Goal: Information Seeking & Learning: Learn about a topic

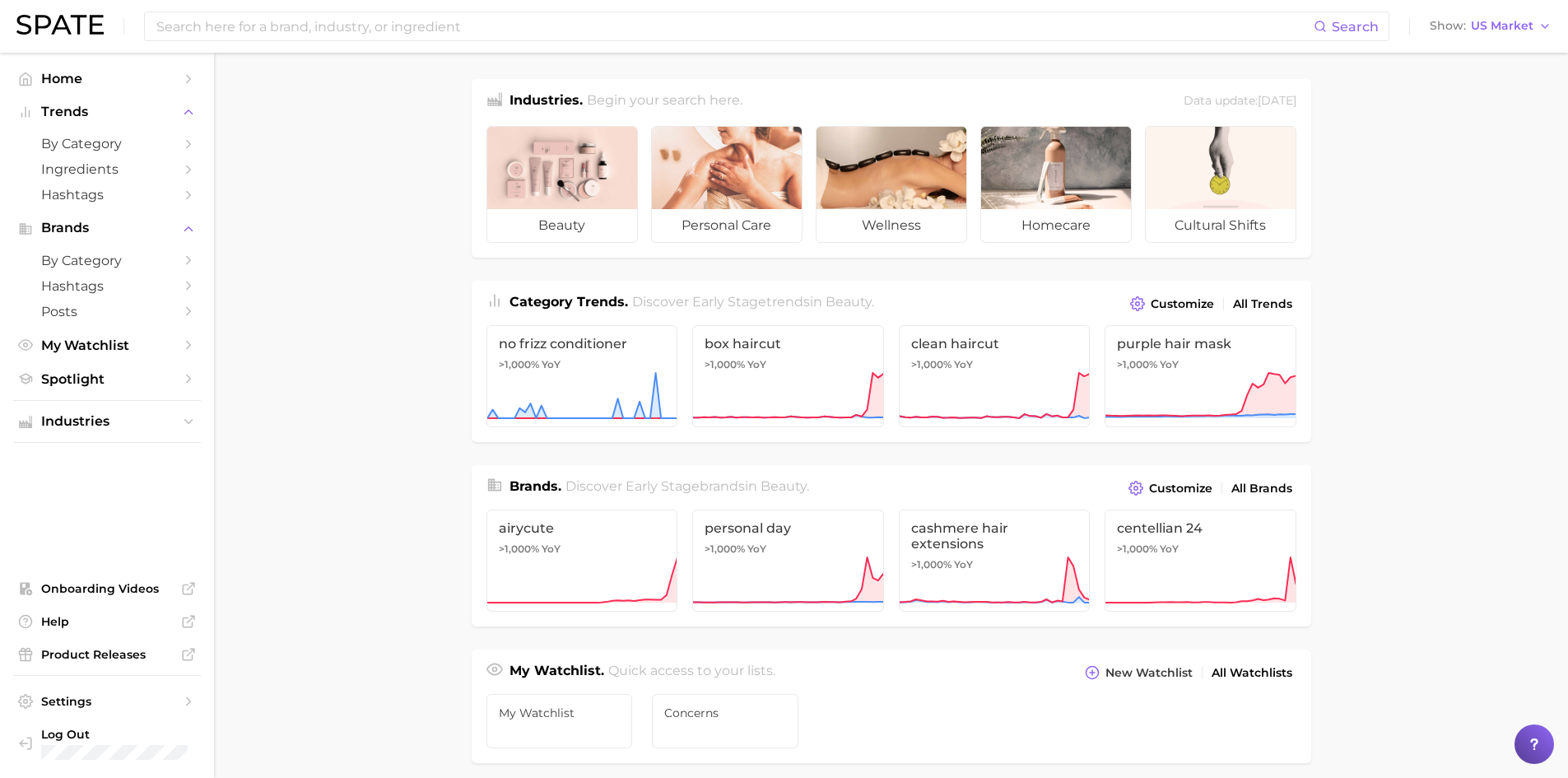
drag, startPoint x: 1503, startPoint y: 43, endPoint x: 1509, endPoint y: 10, distance: 33.5
click at [1509, 23] on div "Search Show US Market" at bounding box center [784, 26] width 1535 height 53
click at [1509, 10] on div "Search Show US Market" at bounding box center [784, 26] width 1535 height 53
click at [1514, 25] on span "US Market" at bounding box center [1502, 26] width 63 height 9
click at [1460, 192] on button "Global" at bounding box center [1497, 202] width 144 height 30
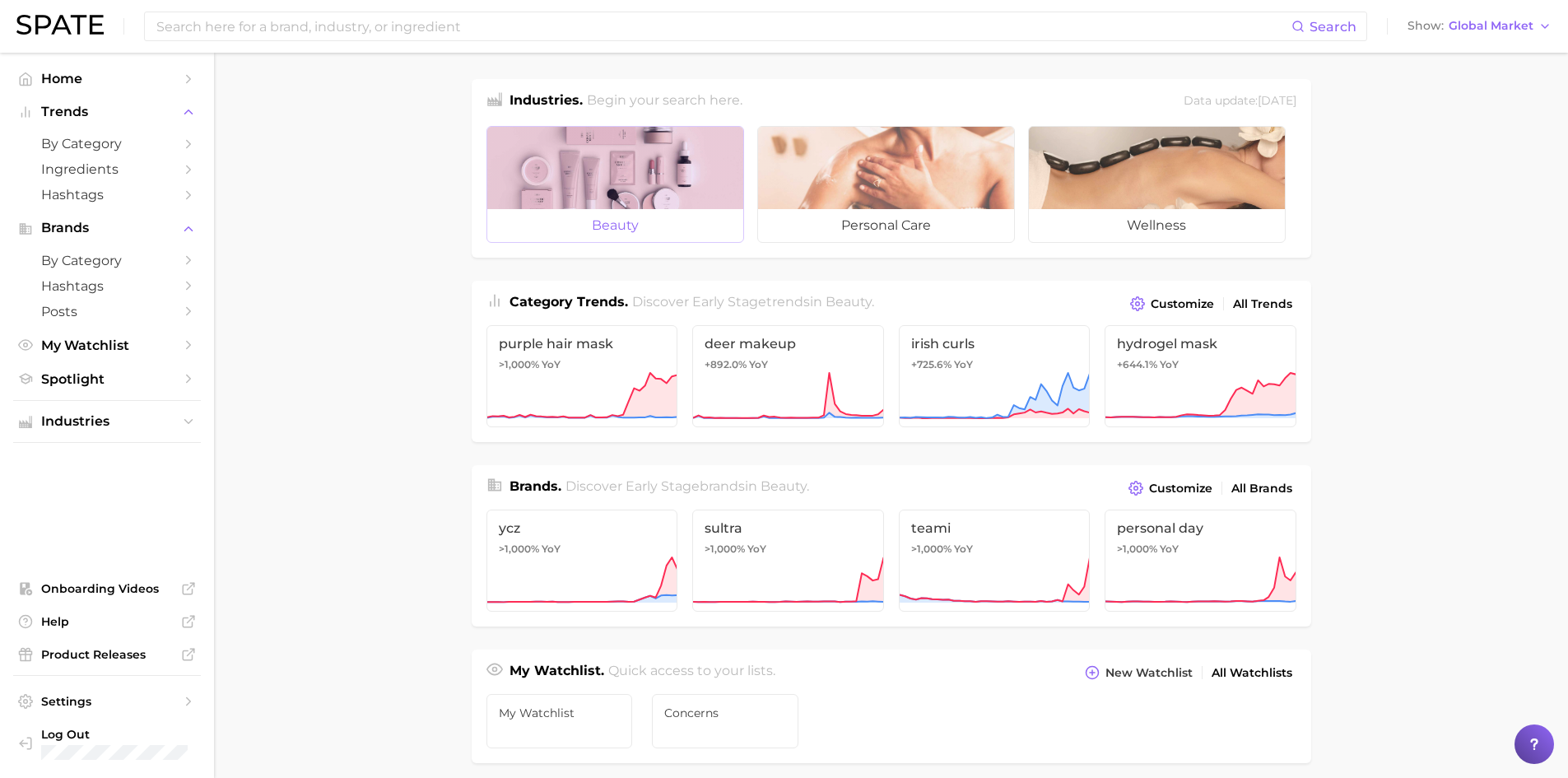
click at [671, 200] on div at bounding box center [616, 168] width 256 height 82
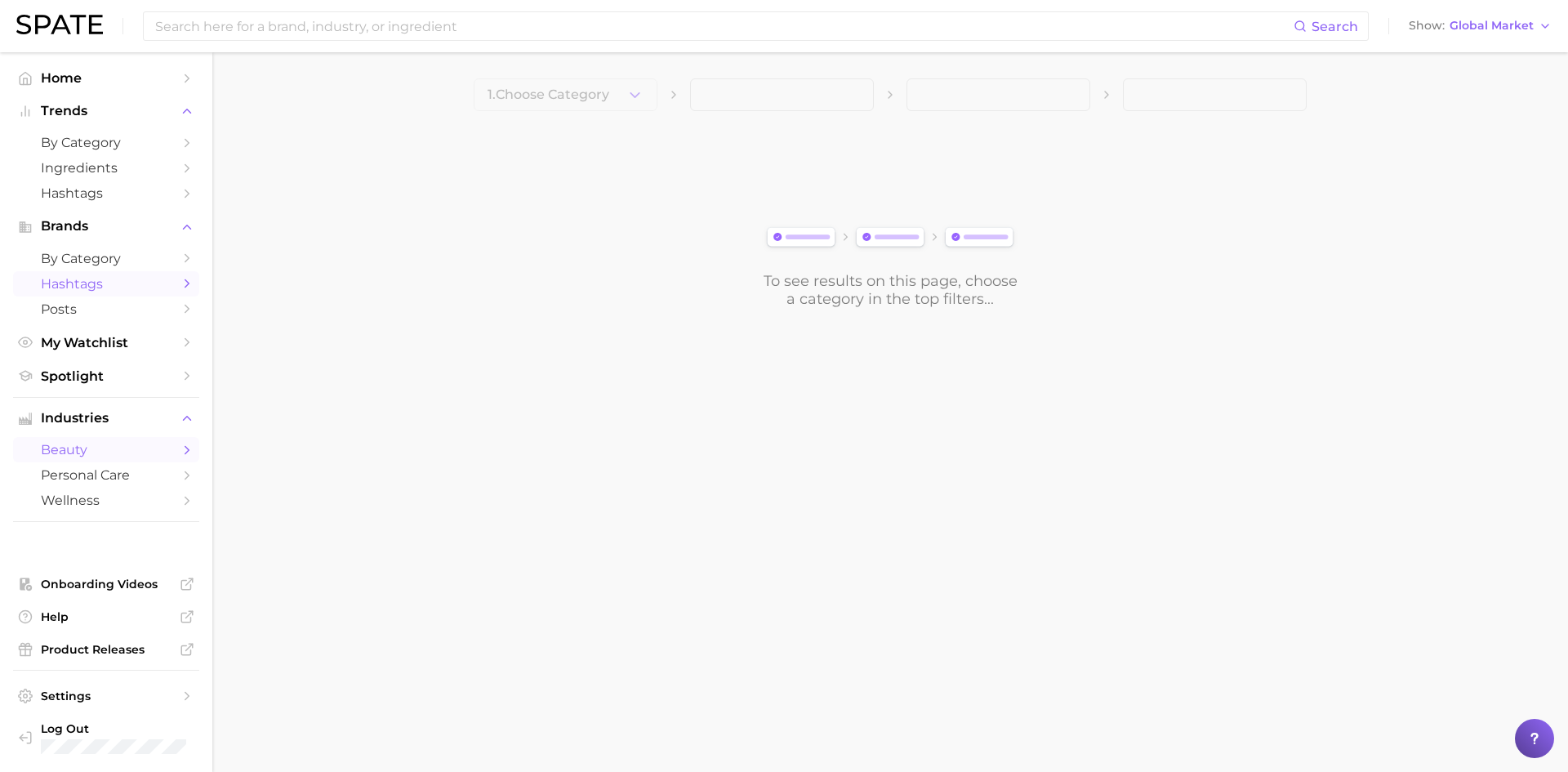
click at [159, 280] on span "Hashtags" at bounding box center [106, 284] width 130 height 16
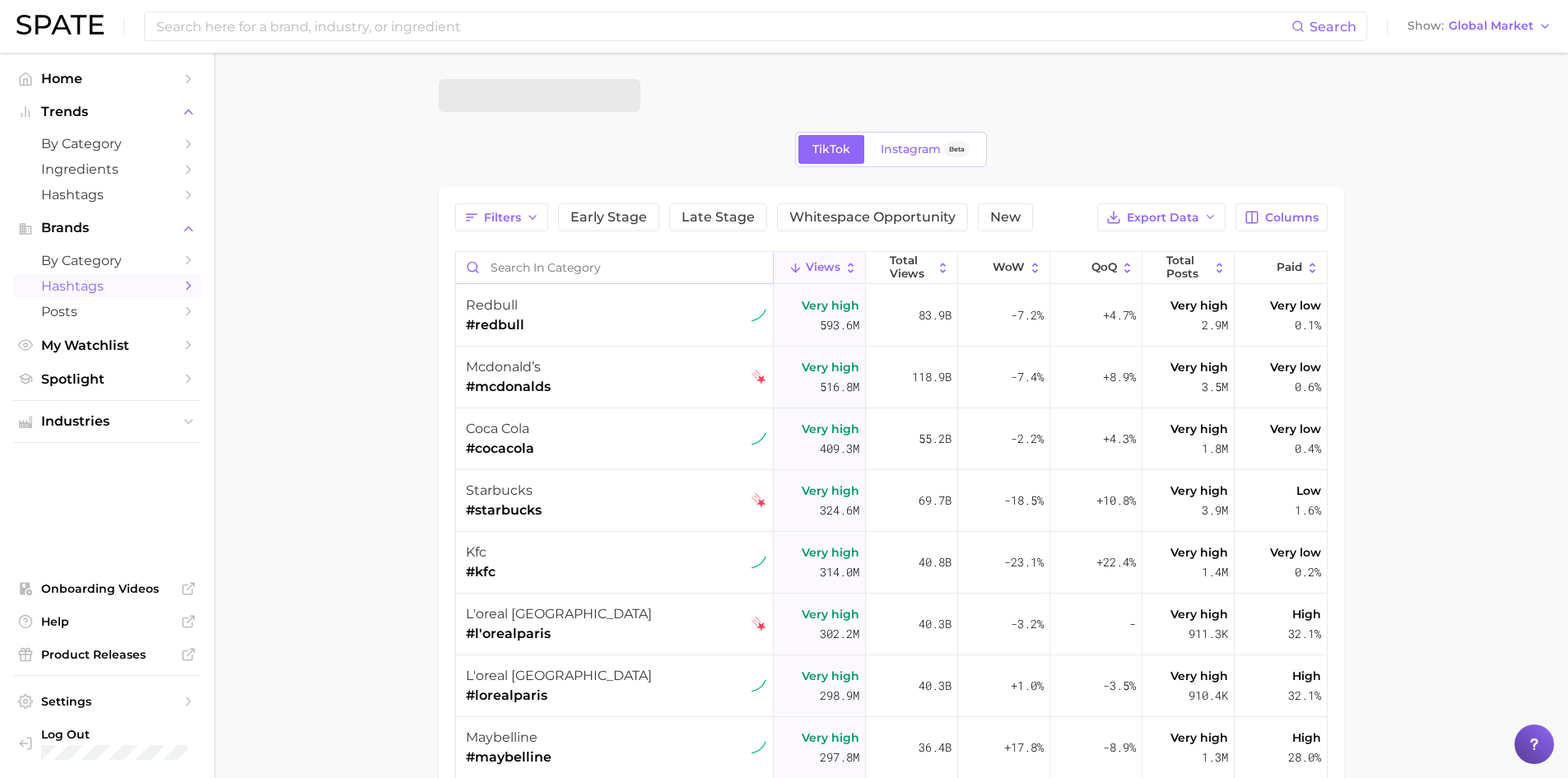
click at [707, 260] on input "Search in category" at bounding box center [614, 267] width 317 height 31
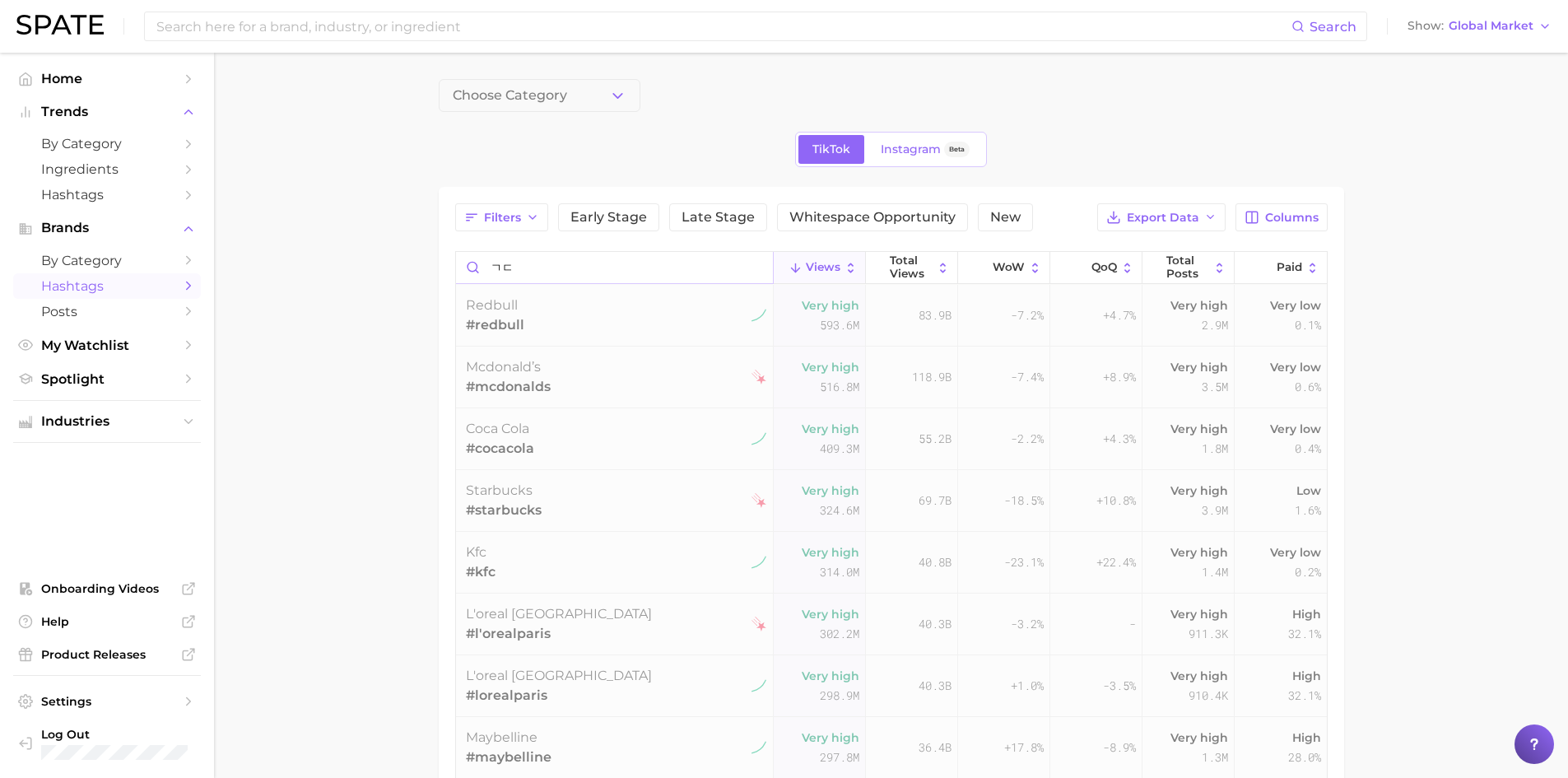
type input "ㄱ"
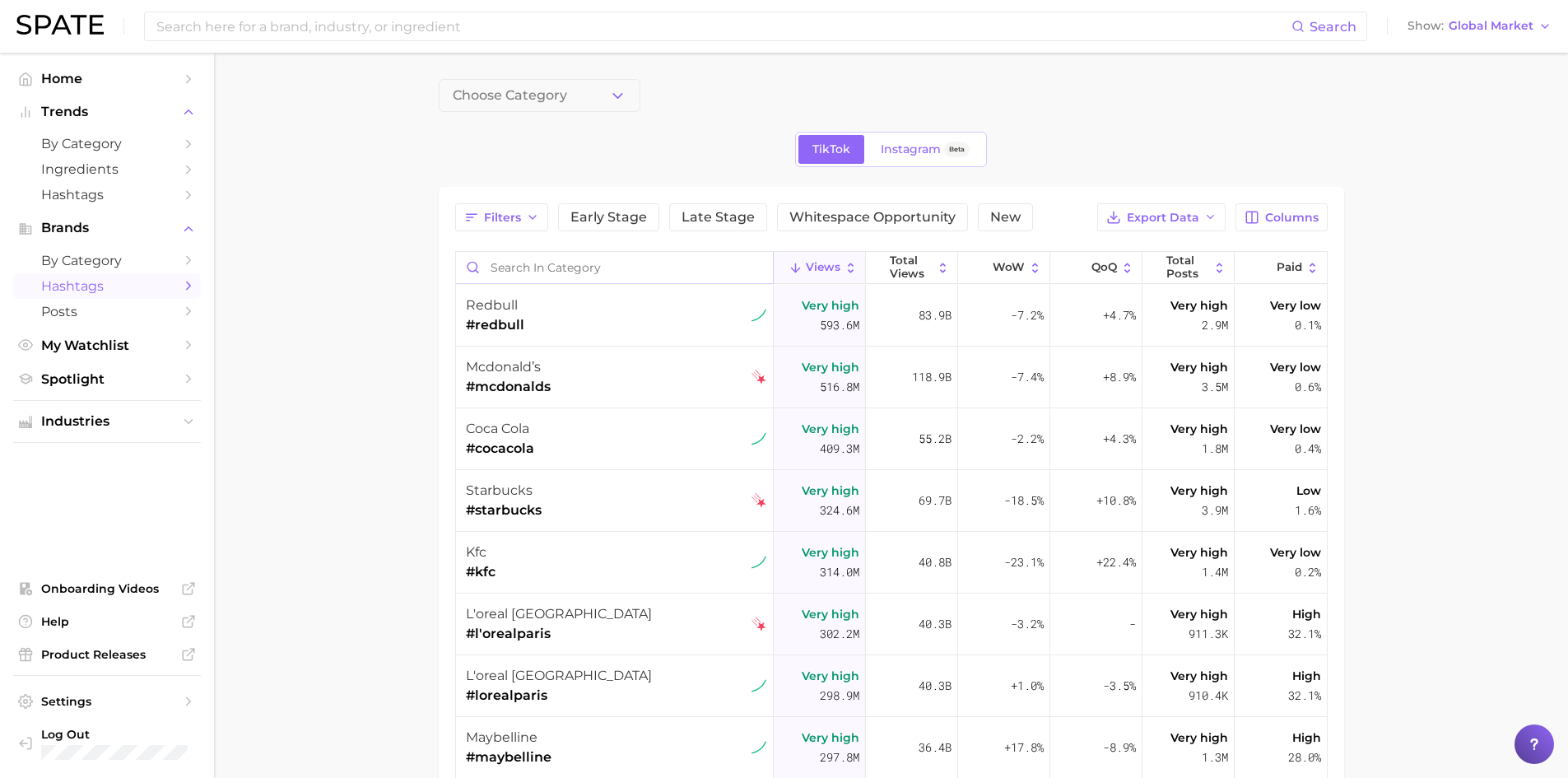
type input "ㅁ"
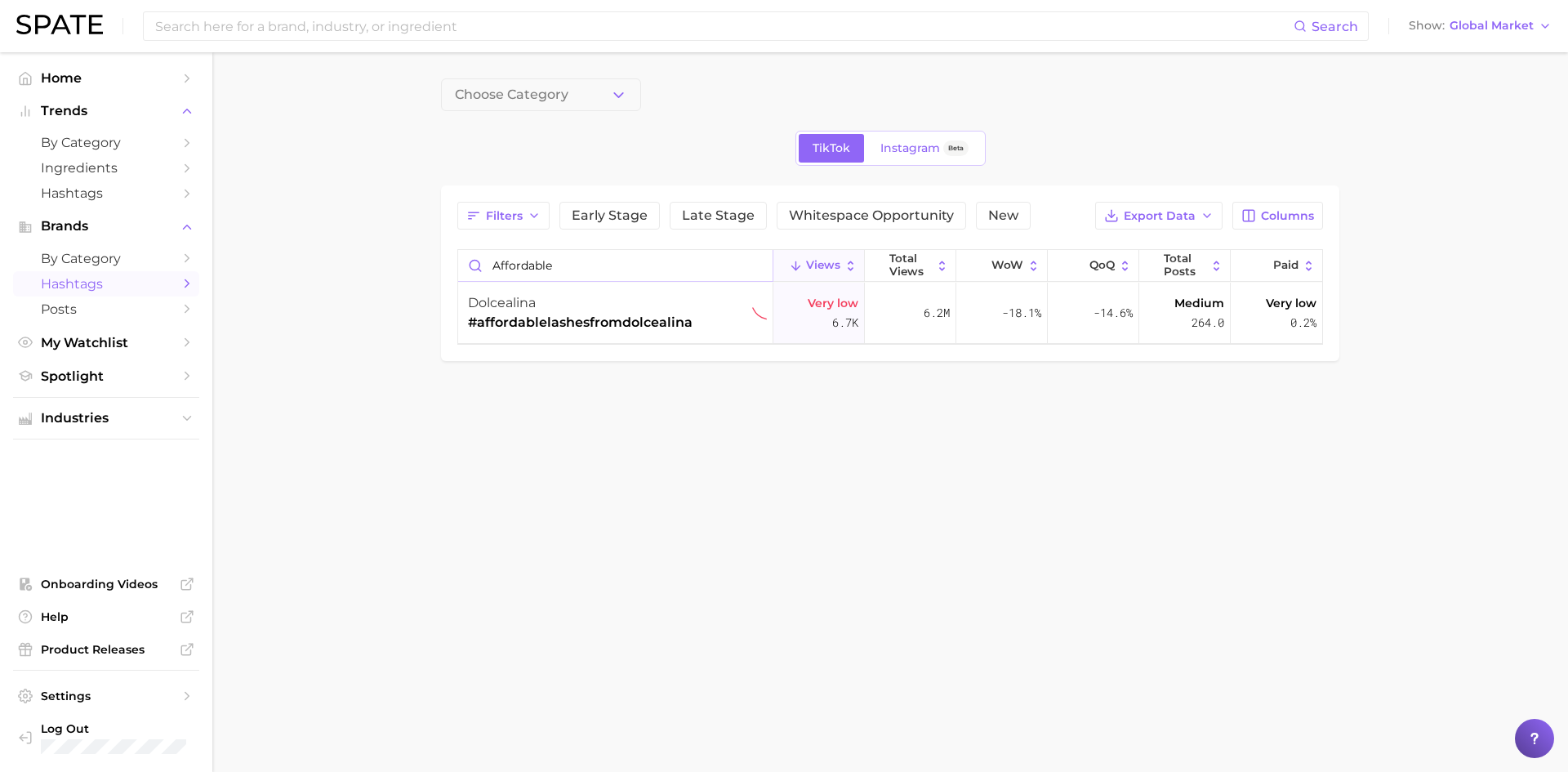
click at [710, 270] on input "affordable" at bounding box center [615, 265] width 314 height 31
type input "affordable"
click at [582, 95] on button "Choose Category" at bounding box center [541, 95] width 200 height 32
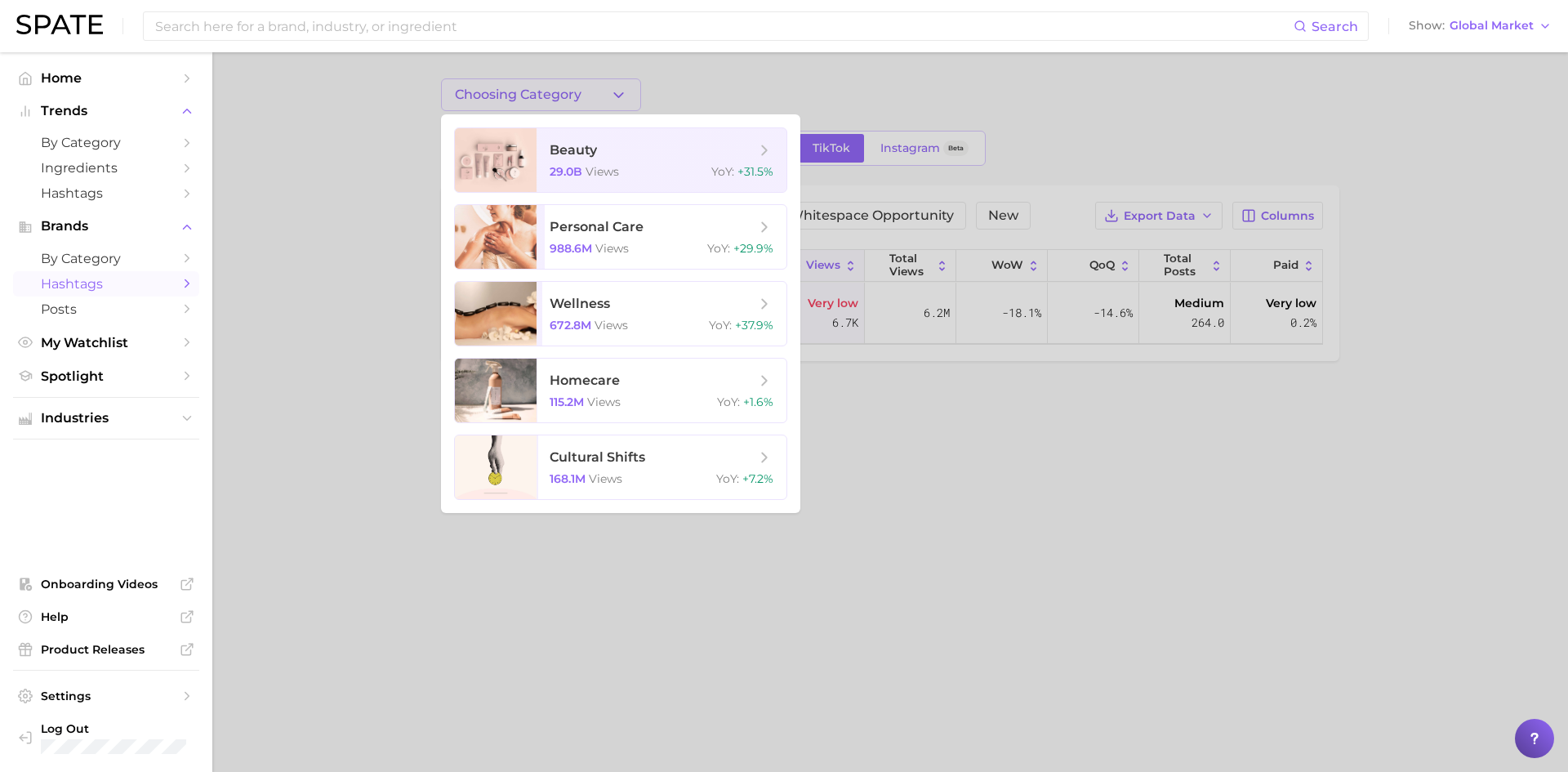
click at [1050, 473] on div at bounding box center [784, 386] width 1568 height 772
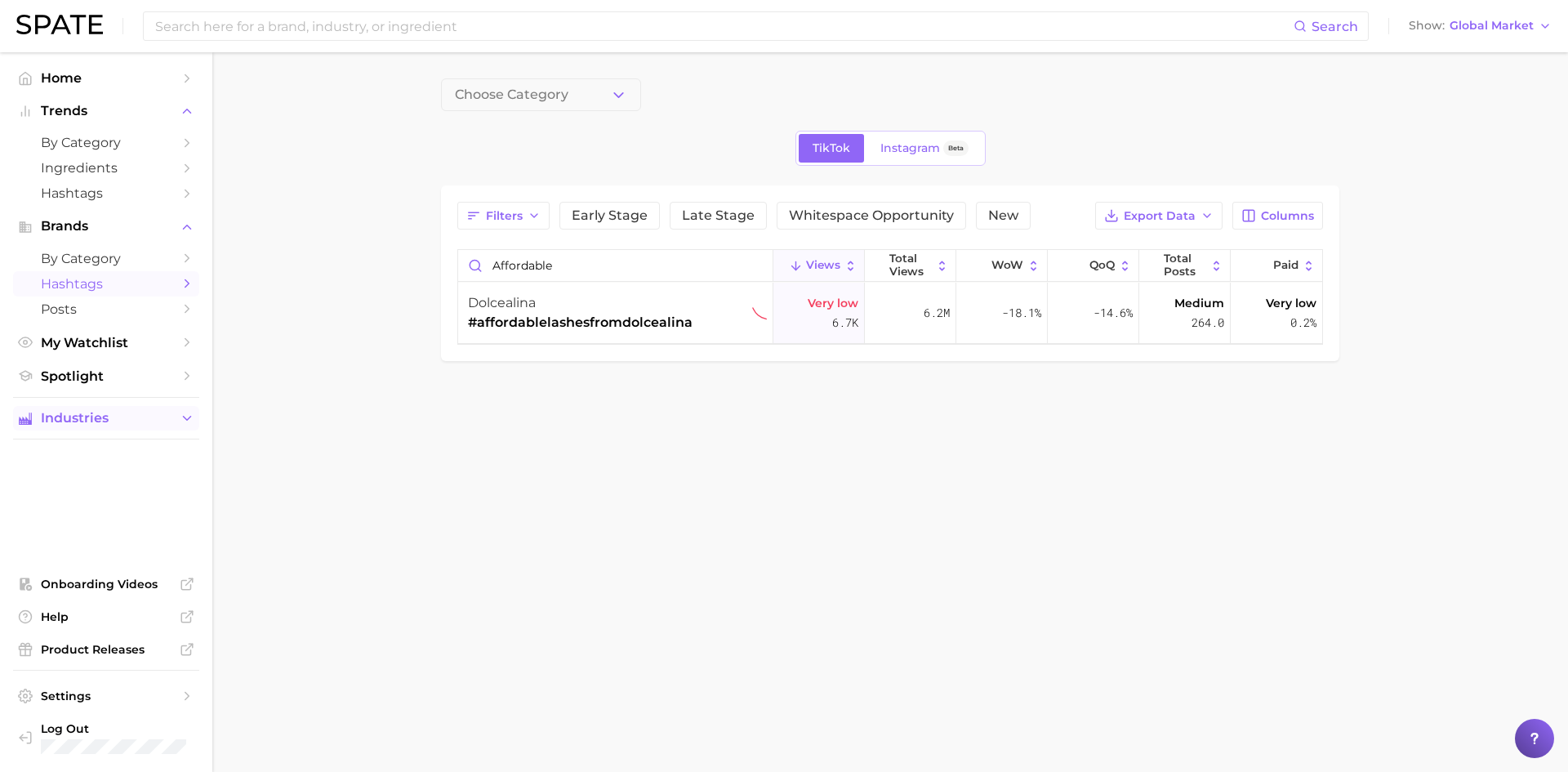
click at [107, 410] on button "Industries" at bounding box center [106, 418] width 186 height 25
click at [103, 451] on span "beauty" at bounding box center [106, 450] width 130 height 16
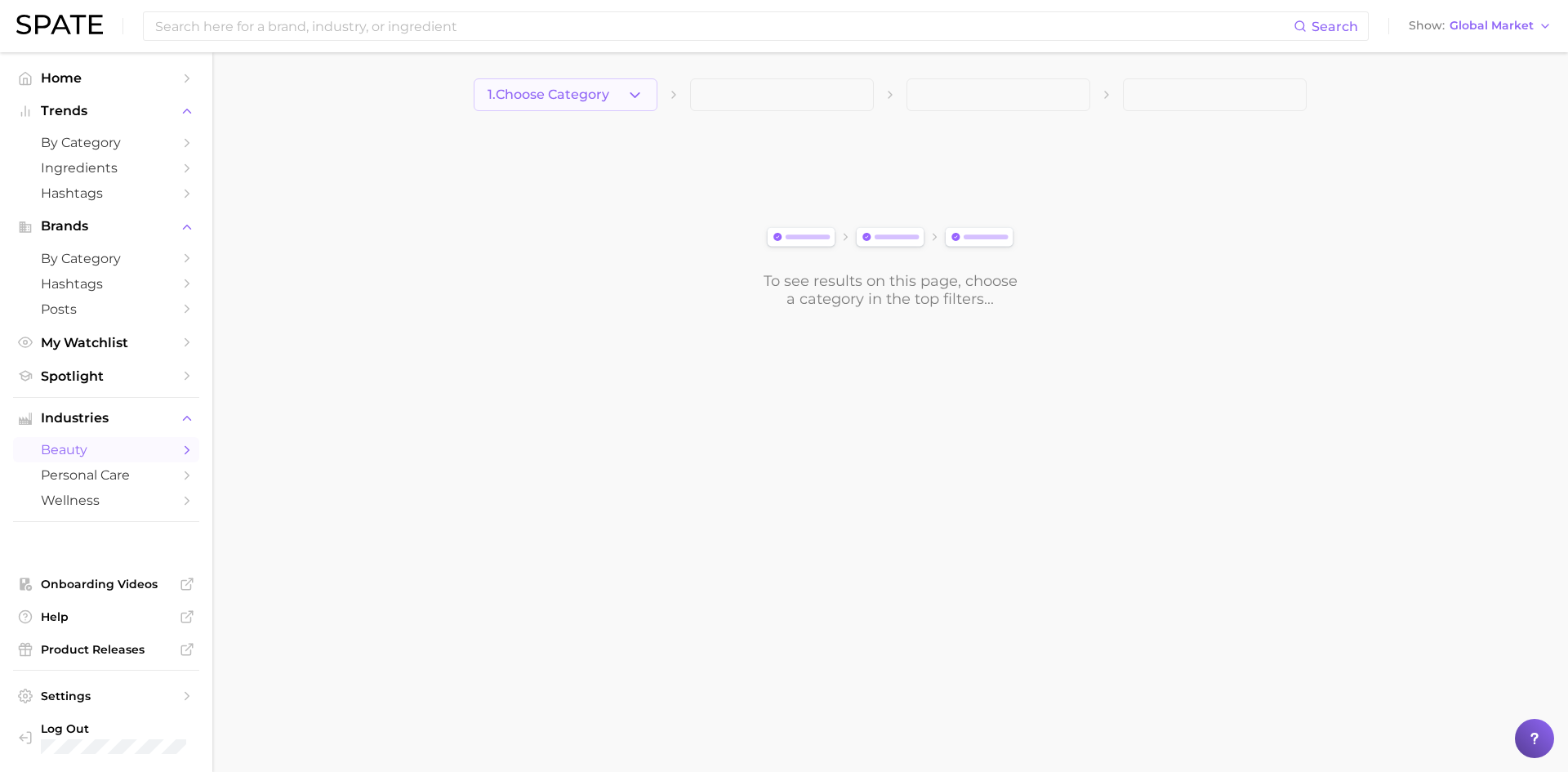
click at [526, 82] on button "1. Choose Category" at bounding box center [565, 95] width 184 height 32
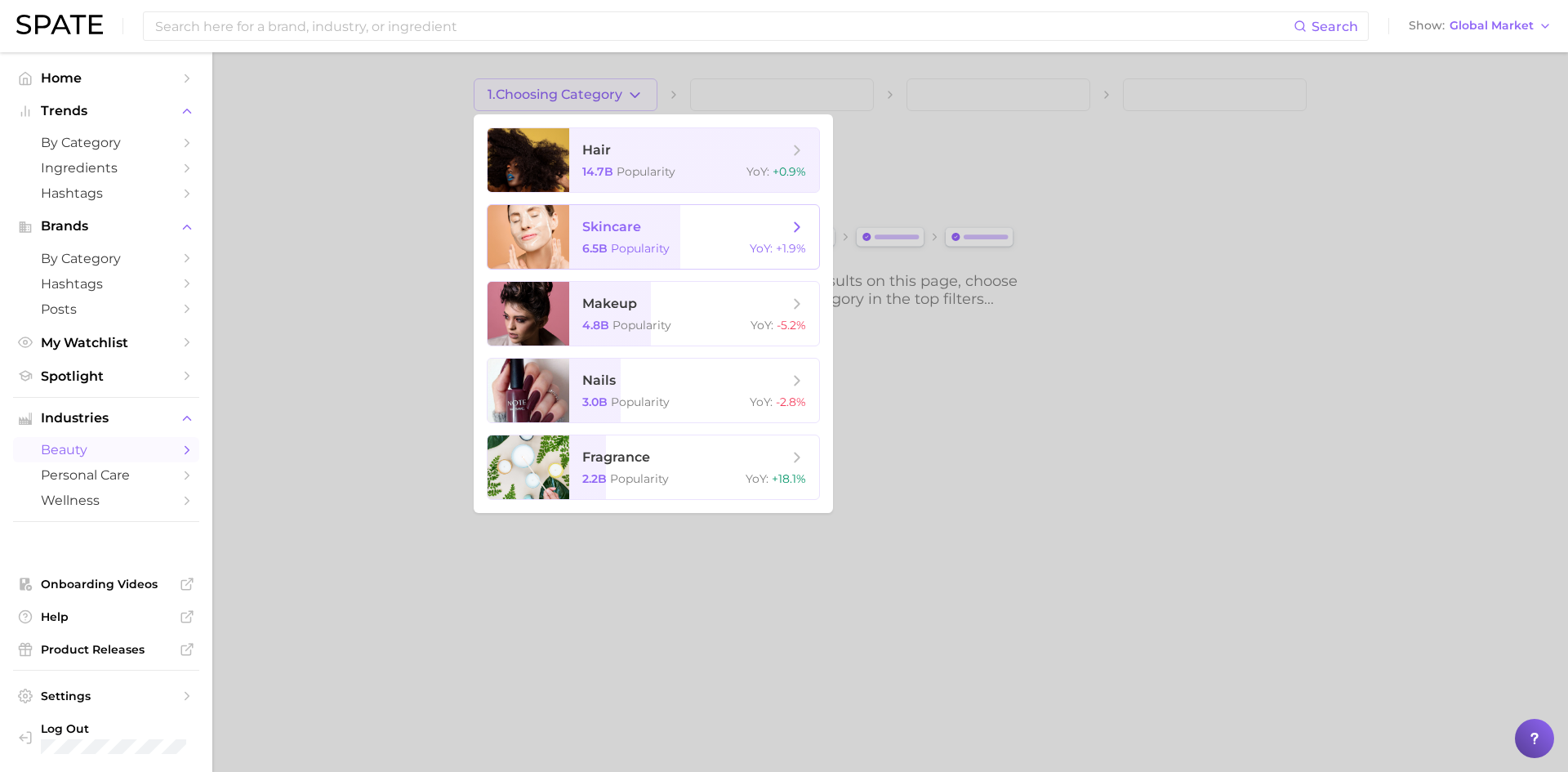
click at [382, 337] on div at bounding box center [784, 386] width 1568 height 772
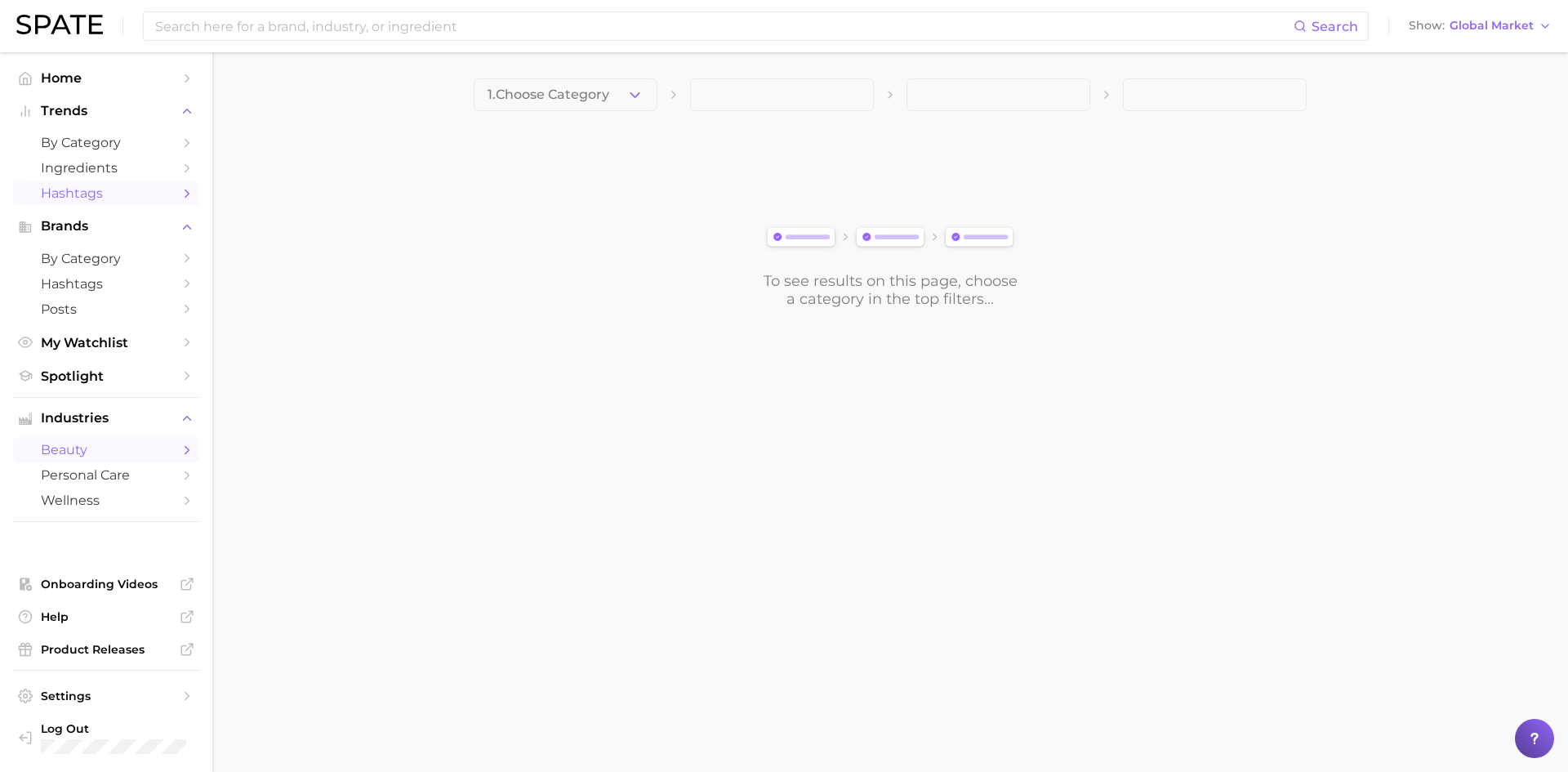
click at [103, 194] on span "Hashtags" at bounding box center [106, 193] width 130 height 16
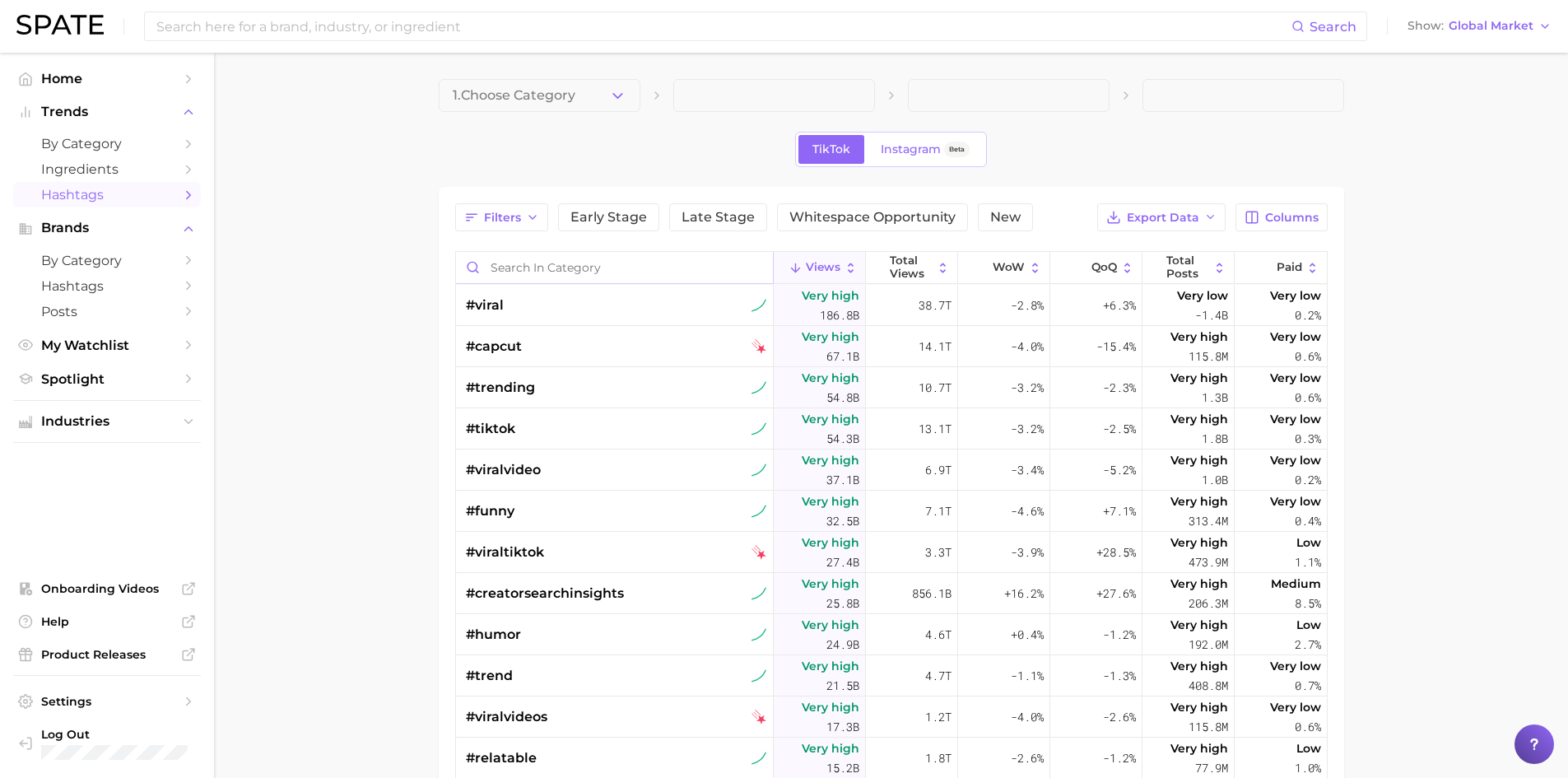
click at [577, 271] on input "Search in category" at bounding box center [614, 267] width 317 height 31
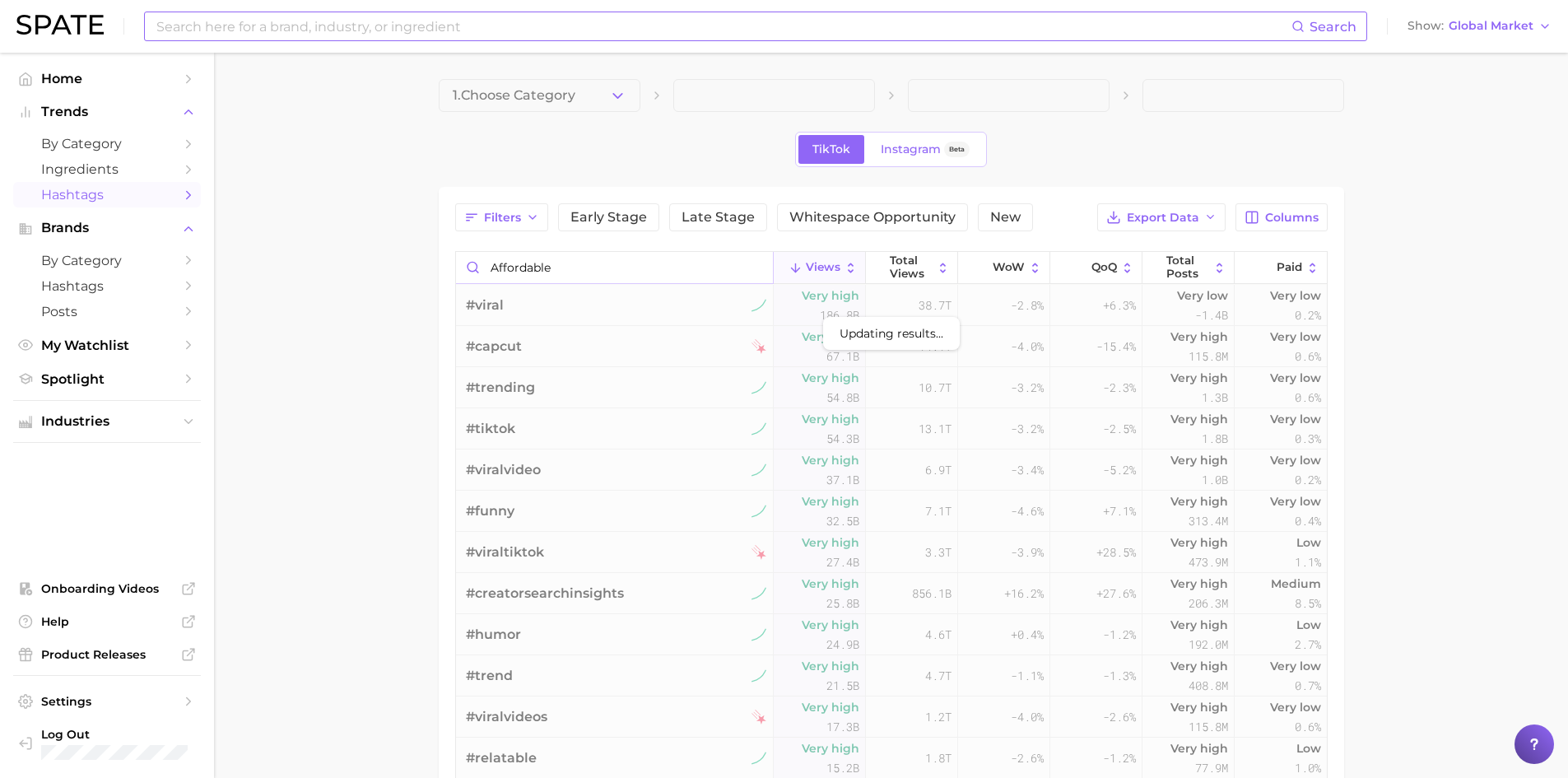
type input "affordable"
click at [647, 262] on input "affordable" at bounding box center [614, 267] width 317 height 31
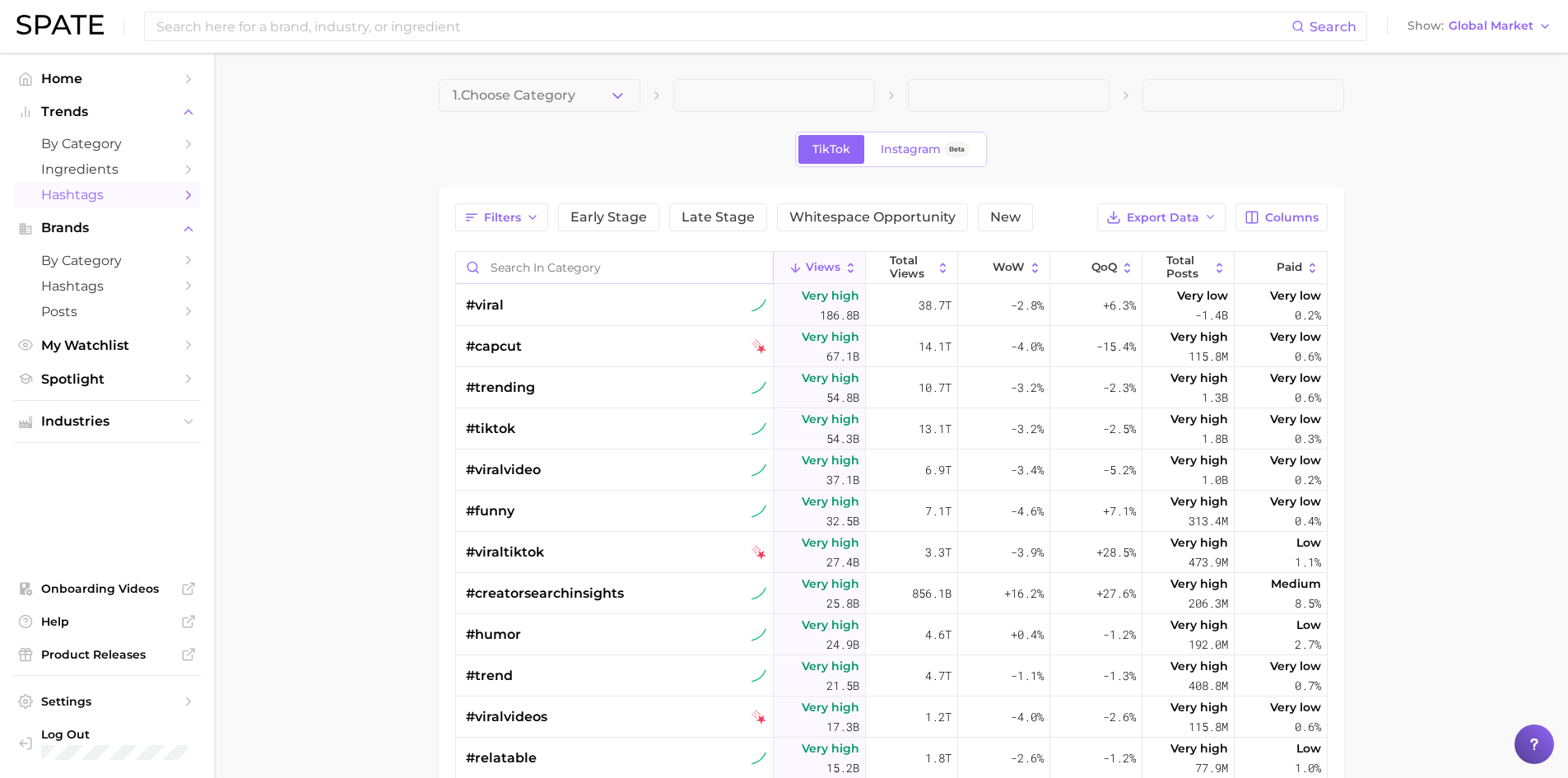
click at [616, 260] on input "Search in category" at bounding box center [614, 267] width 317 height 31
type input "affordable"
